Goal: Task Accomplishment & Management: Manage account settings

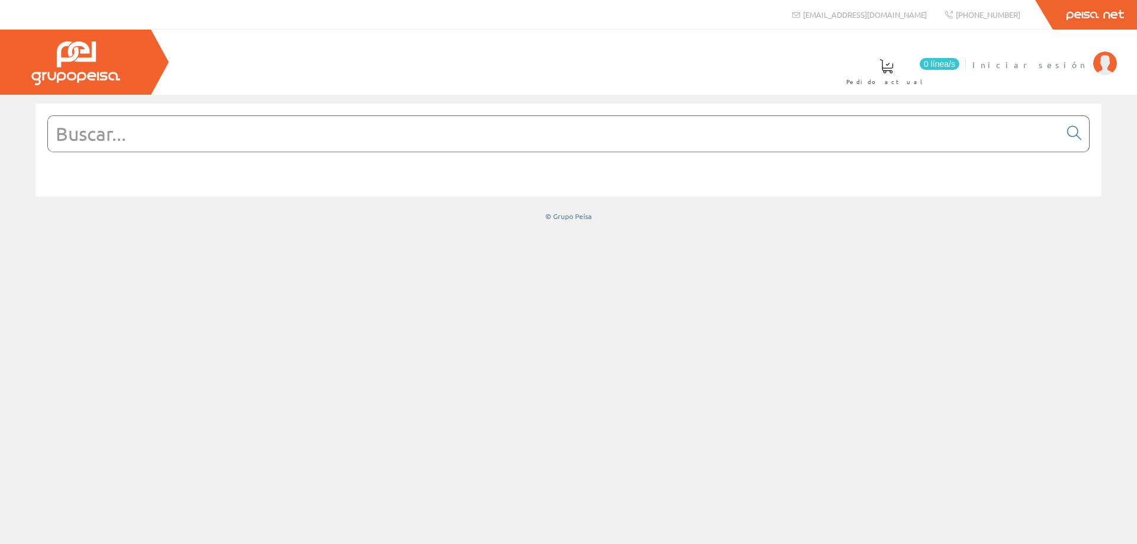
click at [1073, 70] on span "Iniciar sesión" at bounding box center [1029, 65] width 115 height 12
click at [1026, 63] on font "Carmen Soler Martínez" at bounding box center [1033, 64] width 108 height 11
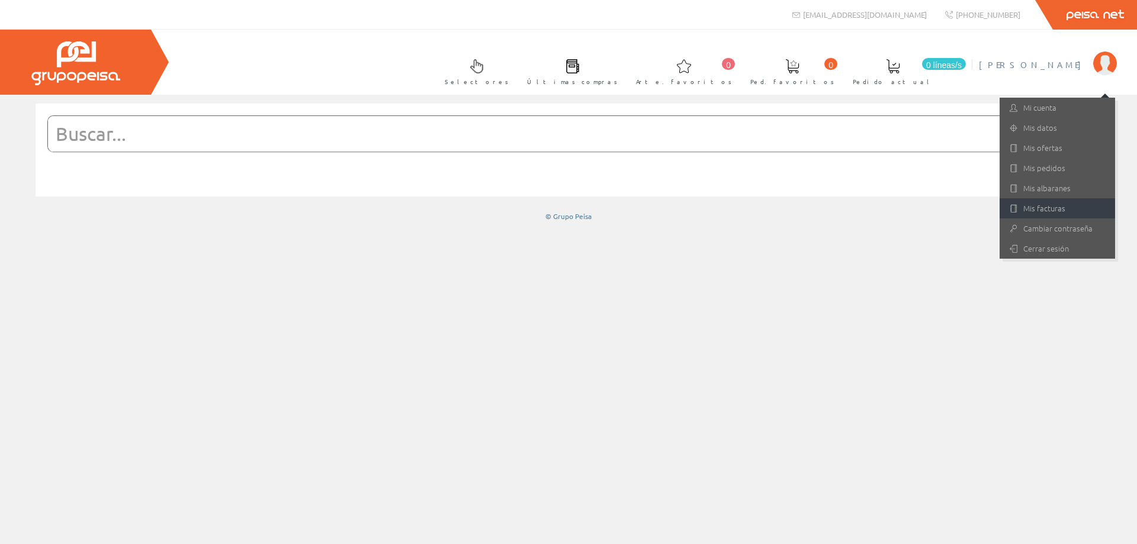
click at [1034, 211] on font "Mis facturas" at bounding box center [1044, 207] width 42 height 11
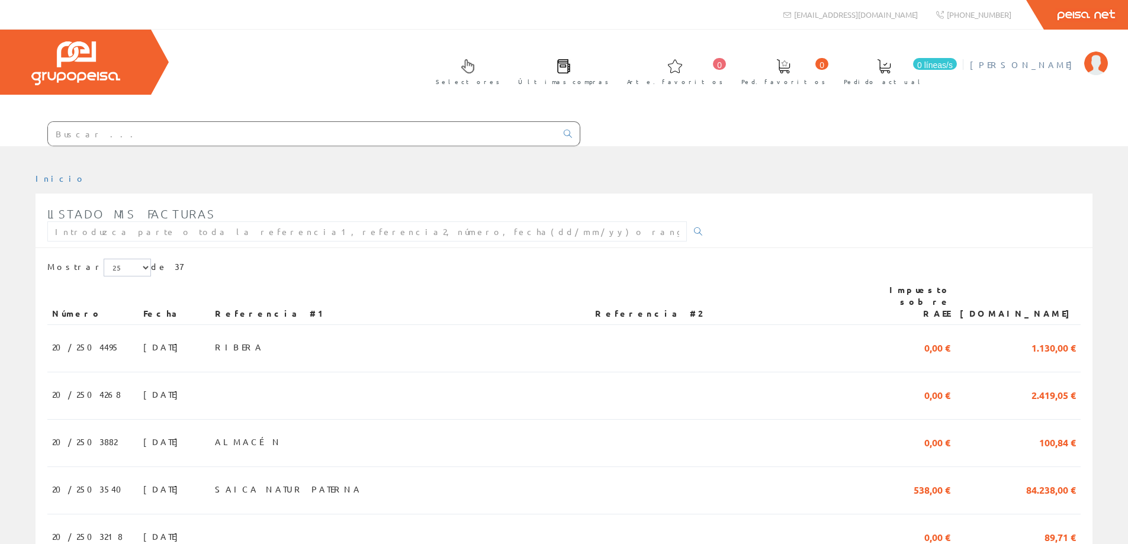
click at [1031, 67] on font "[PERSON_NAME]" at bounding box center [1024, 64] width 108 height 11
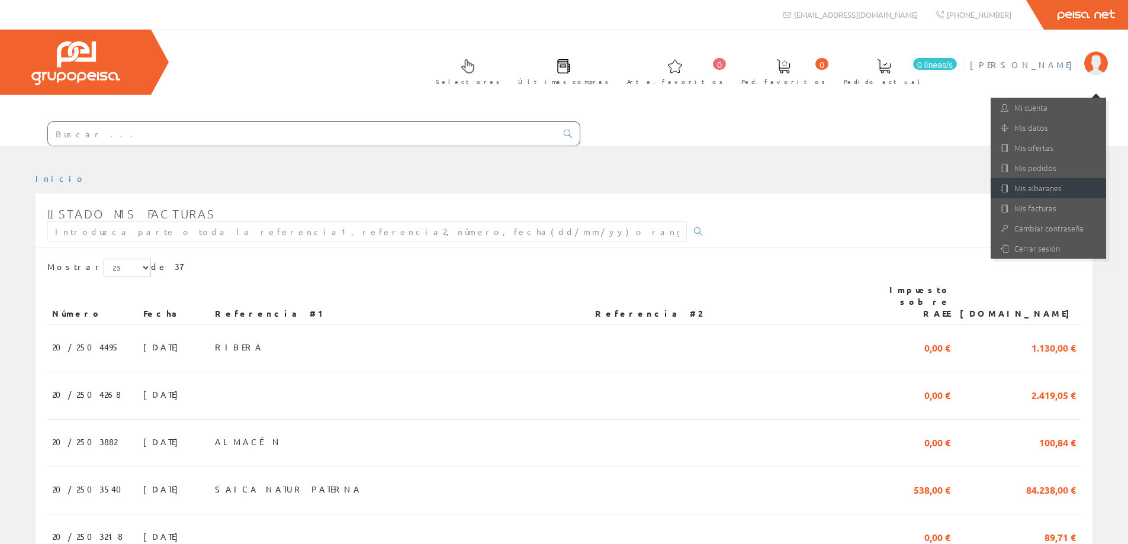
click at [1041, 184] on link "Mis albaranes" at bounding box center [1048, 188] width 115 height 20
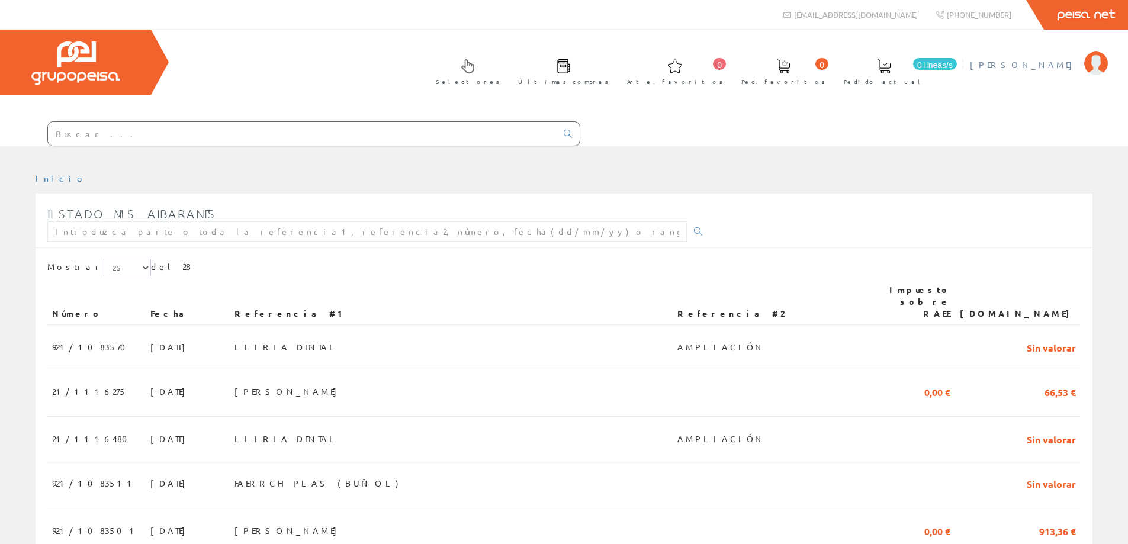
click at [1036, 65] on font "[PERSON_NAME]" at bounding box center [1024, 64] width 108 height 11
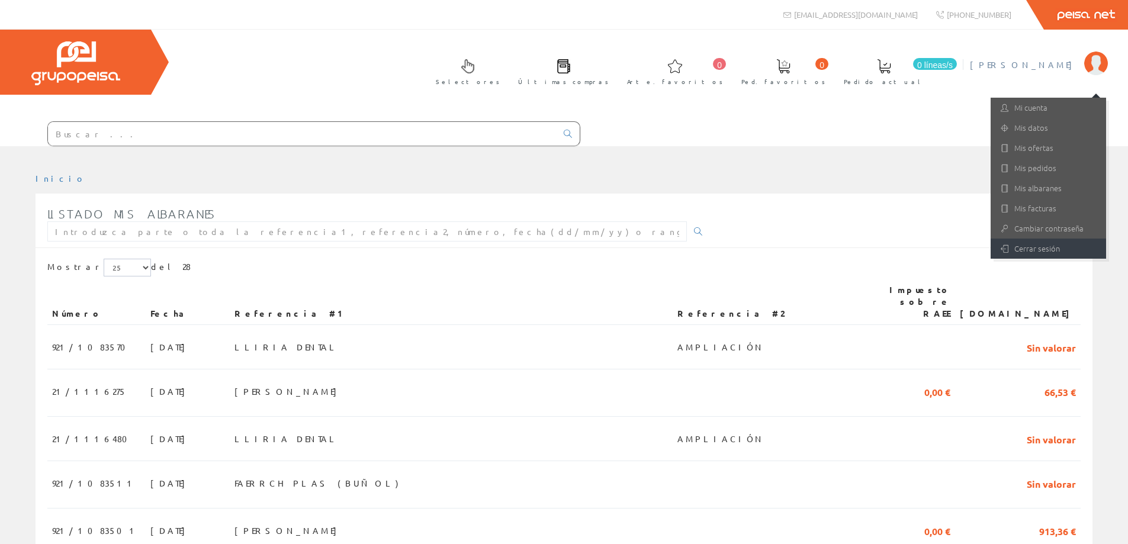
click at [1048, 249] on font "Cerrar sesión" at bounding box center [1037, 248] width 46 height 11
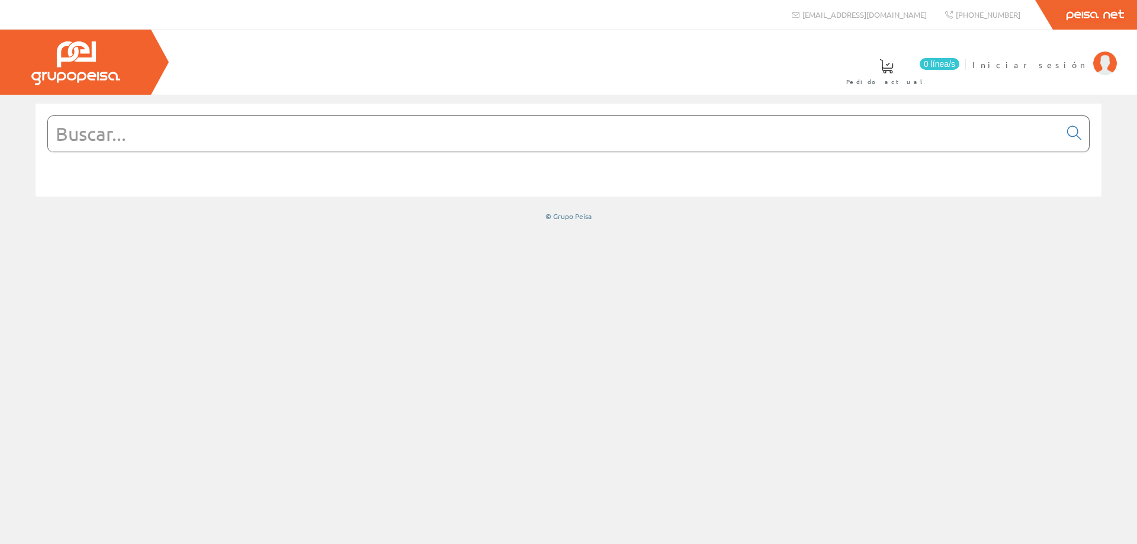
drag, startPoint x: 314, startPoint y: 3, endPoint x: 382, endPoint y: 333, distance: 337.4
click at [382, 333] on div at bounding box center [568, 319] width 1137 height 449
